Goal: Information Seeking & Learning: Learn about a topic

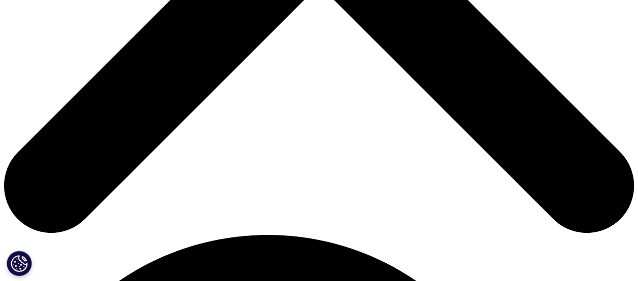
scroll to position [320, 598]
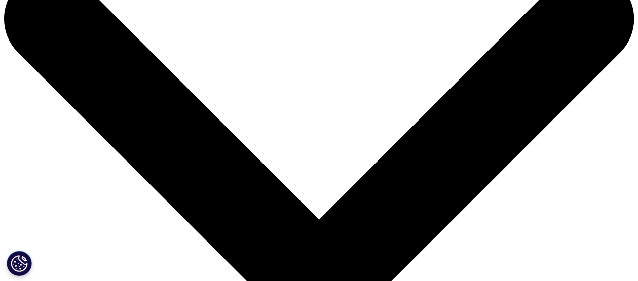
scroll to position [42, 0]
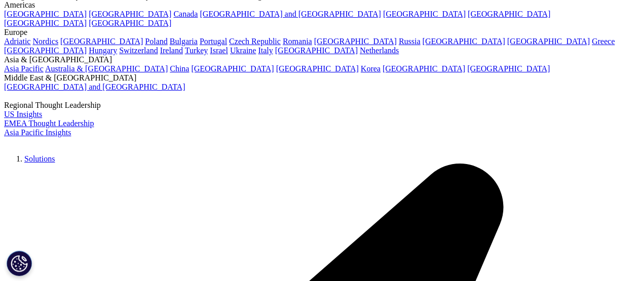
scroll to position [1966, 0]
